Goal: Information Seeking & Learning: Learn about a topic

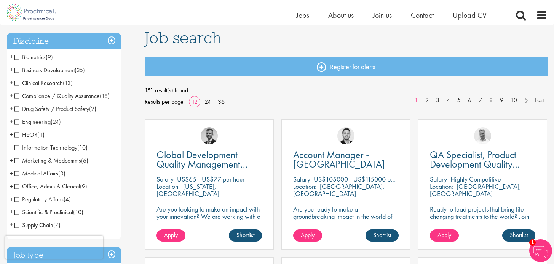
scroll to position [52, 0]
click at [16, 109] on span "Drug Safety / Product Safety" at bounding box center [51, 109] width 75 height 8
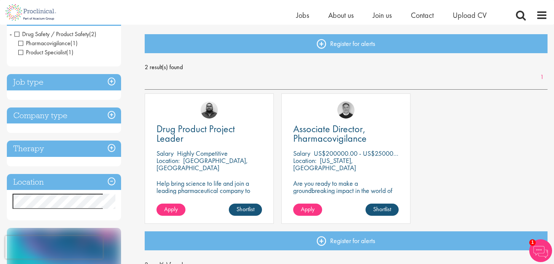
scroll to position [76, 0]
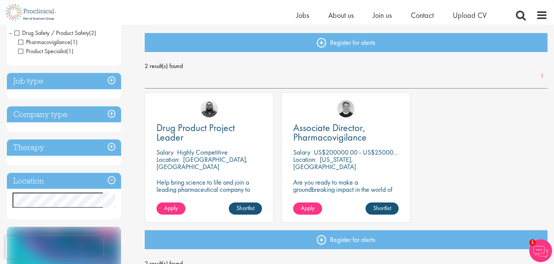
click at [110, 82] on h3 "Job type" at bounding box center [64, 81] width 114 height 16
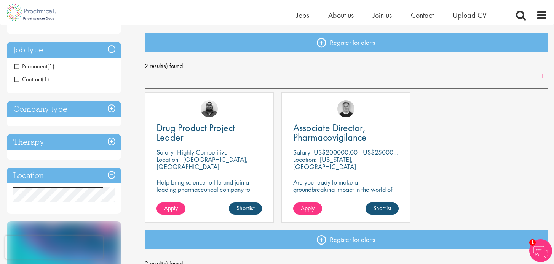
click at [17, 67] on span "Permanent" at bounding box center [30, 66] width 33 height 8
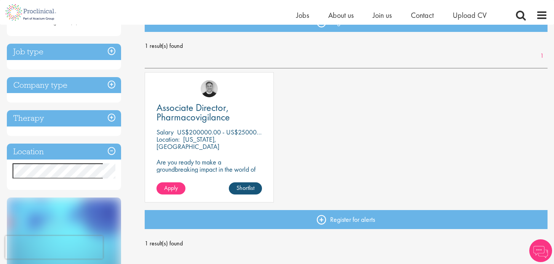
scroll to position [90, 0]
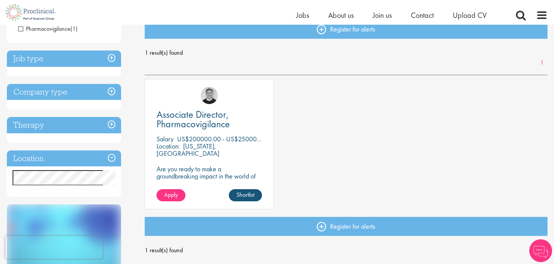
click at [111, 56] on h3 "Job type" at bounding box center [64, 59] width 114 height 16
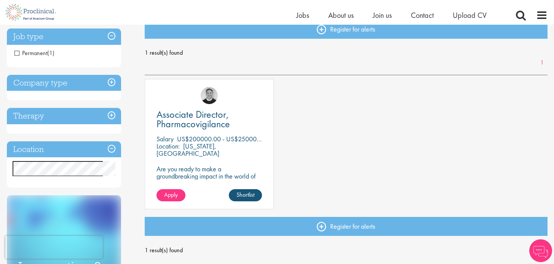
click at [82, 86] on h3 "Company type" at bounding box center [64, 83] width 114 height 16
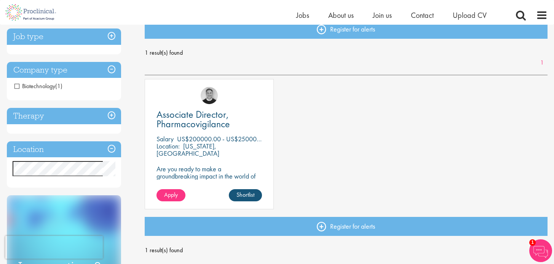
click at [16, 86] on span "Biotechnology" at bounding box center [34, 86] width 41 height 8
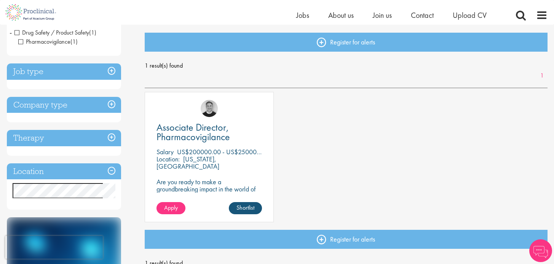
scroll to position [84, 0]
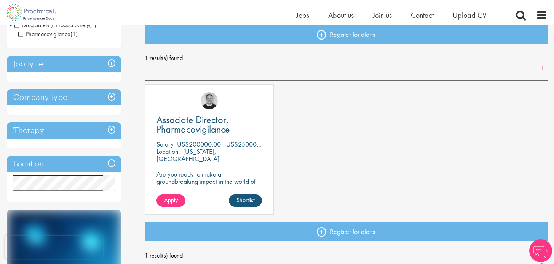
click at [111, 132] on h3 "Therapy" at bounding box center [64, 131] width 114 height 16
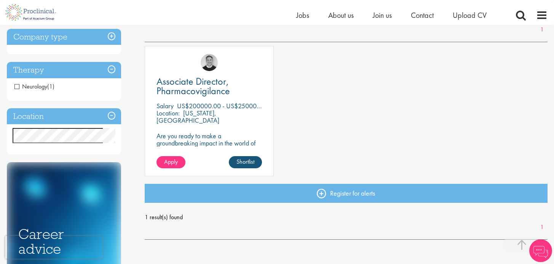
scroll to position [130, 0]
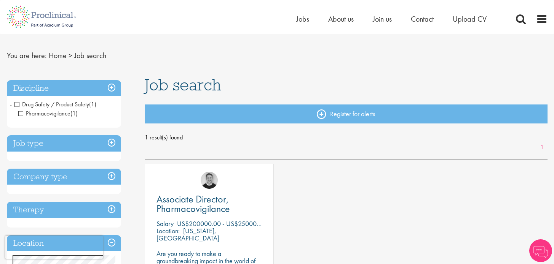
scroll to position [33, 0]
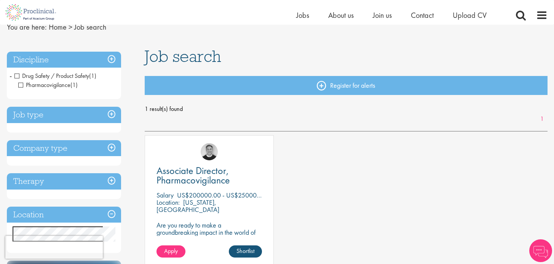
click at [320, 72] on div "Job search Register for alerts 1 result(s) found 1 Associate Director, Pharmaco…" at bounding box center [346, 190] width 414 height 285
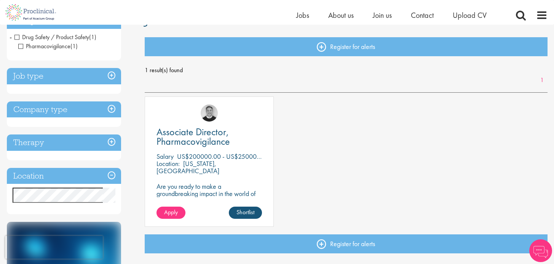
scroll to position [81, 0]
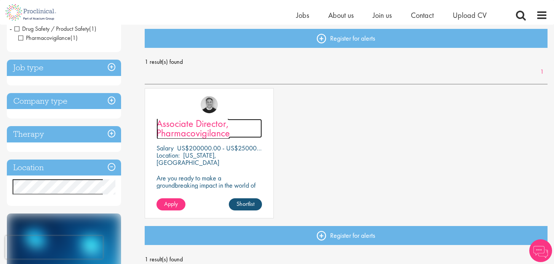
click at [199, 131] on span "Associate Director, Pharmacovigilance" at bounding box center [192, 128] width 73 height 22
